Goal: Information Seeking & Learning: Learn about a topic

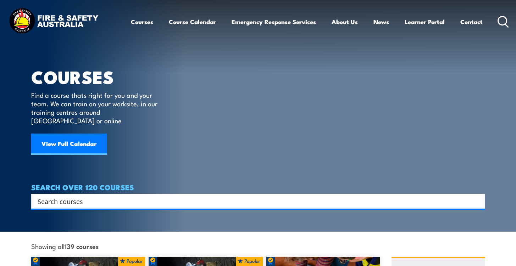
click at [119, 196] on input "Search input" at bounding box center [254, 201] width 432 height 11
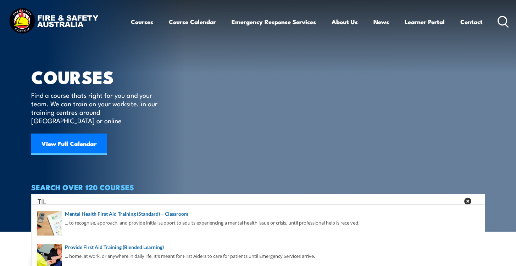
type input "TIL"
click at [466, 198] on icon at bounding box center [467, 201] width 7 height 7
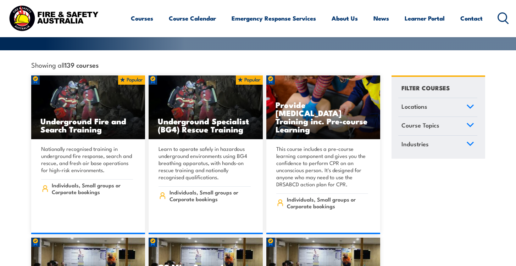
scroll to position [181, 0]
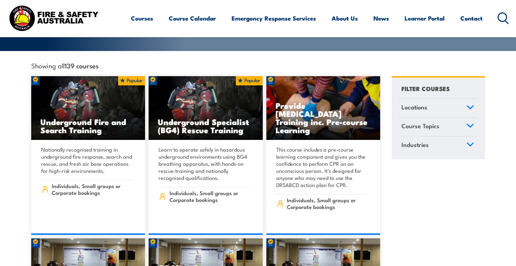
click at [471, 123] on icon at bounding box center [470, 125] width 8 height 5
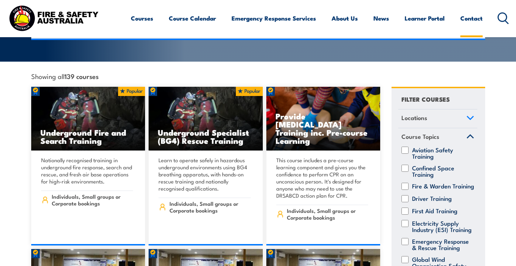
scroll to position [121, 0]
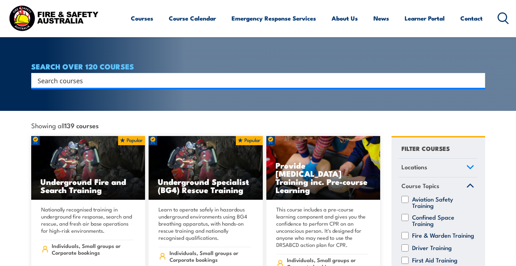
click at [88, 75] on input "Search input" at bounding box center [254, 80] width 432 height 11
type input "Flamables"
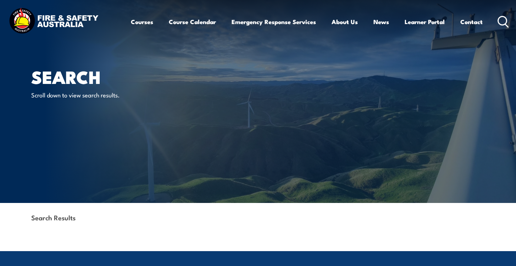
click at [500, 21] on icon at bounding box center [502, 22] width 11 height 12
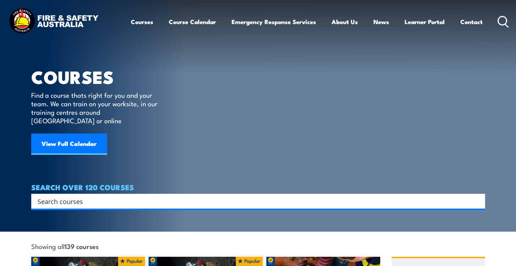
click at [83, 196] on input "Search input" at bounding box center [254, 201] width 432 height 11
type input "dangerous goods"
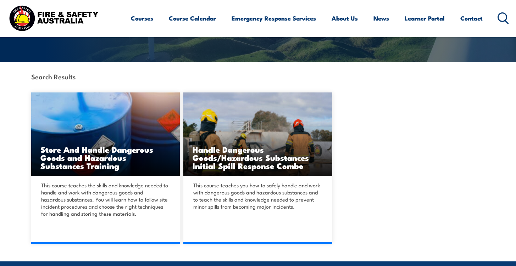
scroll to position [158, 0]
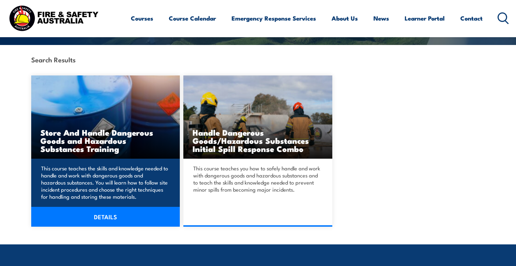
click at [118, 129] on h3 "Store And Handle Dangerous Goods and Hazardous Substances Training" at bounding box center [105, 140] width 130 height 24
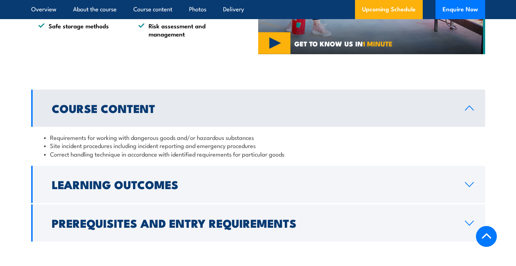
scroll to position [548, 0]
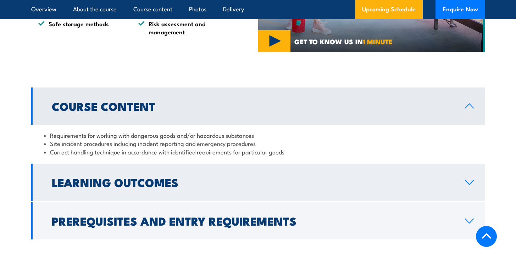
click at [338, 187] on h2 "Learning Outcomes" at bounding box center [253, 182] width 402 height 10
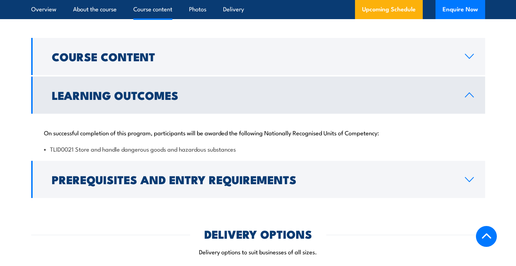
scroll to position [603, 0]
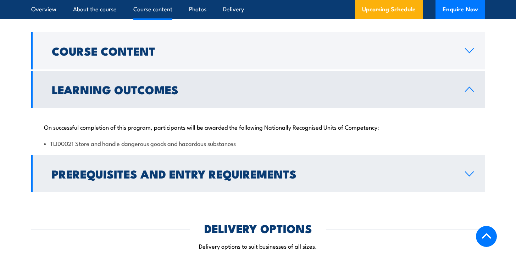
click at [331, 179] on h2 "Prerequisites and Entry Requirements" at bounding box center [253, 174] width 402 height 10
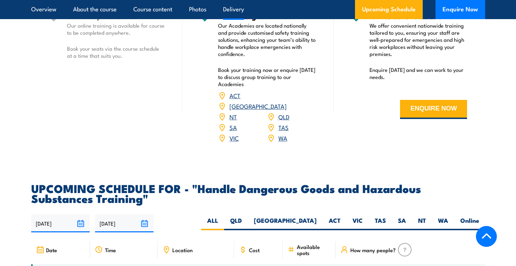
scroll to position [993, 0]
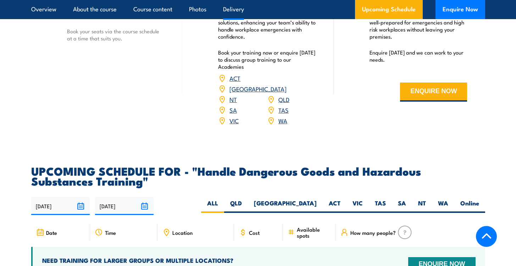
click at [235, 125] on link "VIC" at bounding box center [233, 120] width 9 height 9
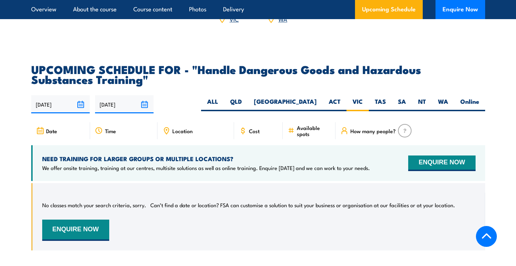
scroll to position [1037, 0]
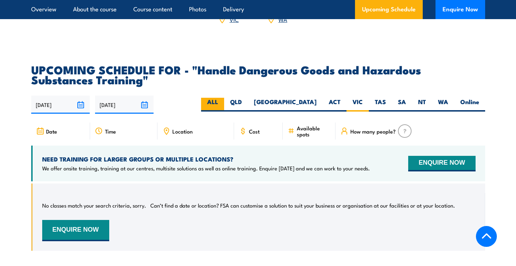
click at [224, 107] on label "ALL" at bounding box center [212, 105] width 23 height 14
click at [223, 102] on input "ALL" at bounding box center [220, 100] width 5 height 5
radio input "true"
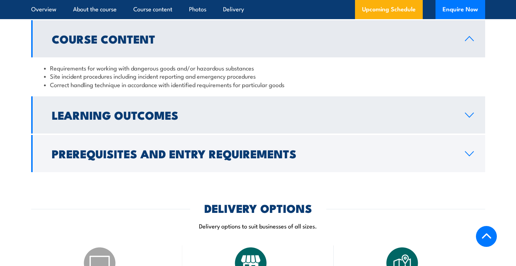
scroll to position [536, 0]
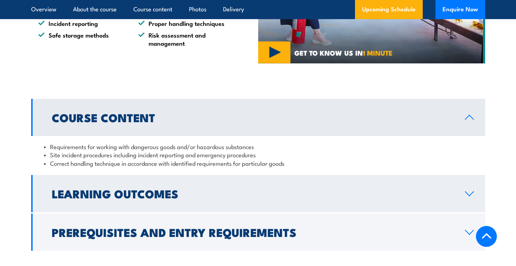
click at [208, 202] on link "Learning Outcomes" at bounding box center [258, 193] width 454 height 37
